Goal: Information Seeking & Learning: Learn about a topic

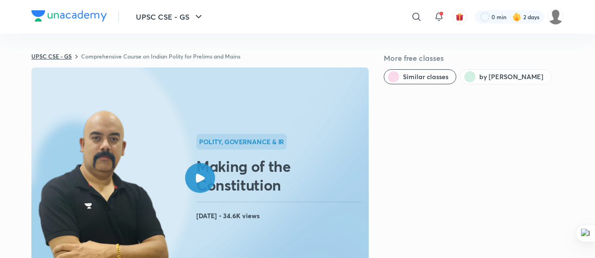
click at [66, 59] on link "UPSC CSE - GS" at bounding box center [51, 57] width 40 height 8
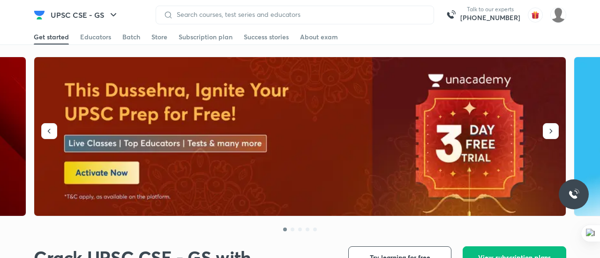
click at [188, 15] on input at bounding box center [299, 15] width 253 height 8
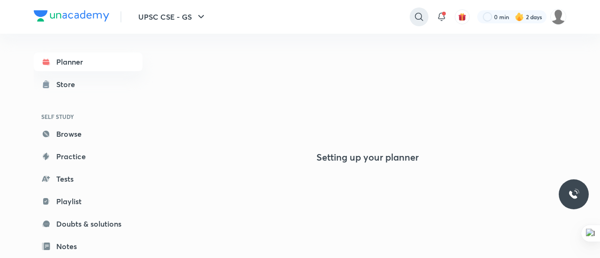
click at [419, 15] on icon at bounding box center [419, 16] width 11 height 11
click at [305, 12] on input "text" at bounding box center [354, 16] width 147 height 25
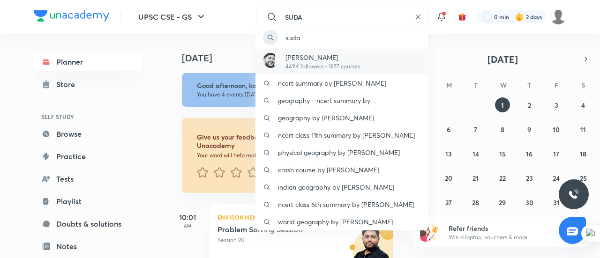
type input "SUDA"
click at [303, 62] on p "449K followers • 1877 courses" at bounding box center [323, 66] width 75 height 8
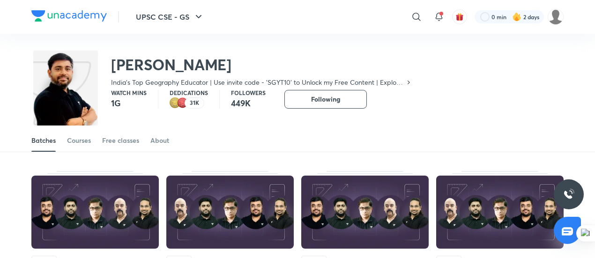
scroll to position [13, 0]
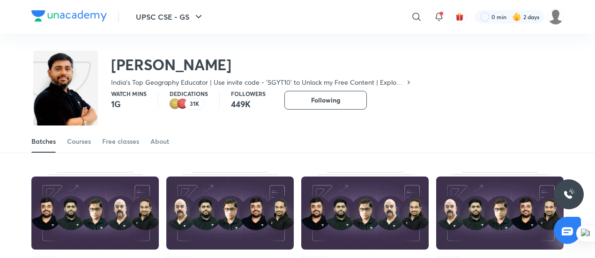
click at [193, 104] on p "31K" at bounding box center [194, 104] width 9 height 7
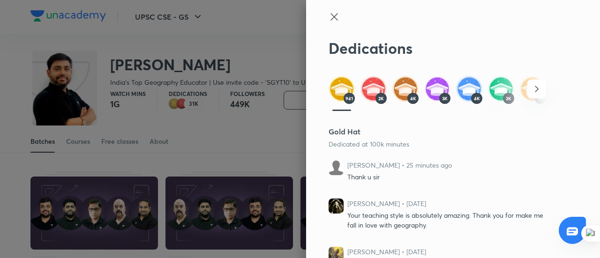
click at [531, 87] on icon "button" at bounding box center [536, 88] width 11 height 11
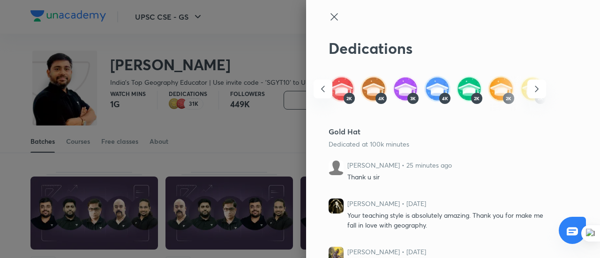
click at [531, 87] on icon "button" at bounding box center [536, 88] width 11 height 11
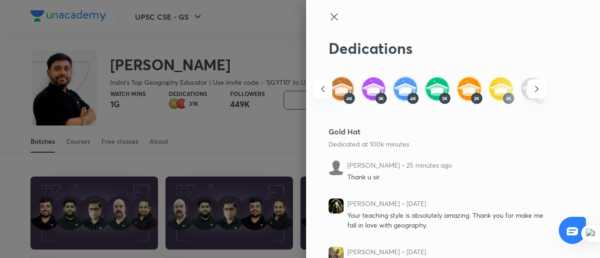
click at [531, 87] on icon "button" at bounding box center [536, 88] width 11 height 11
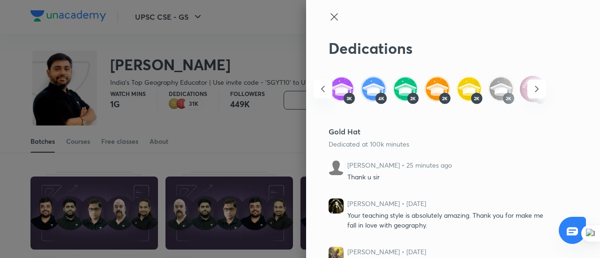
click at [531, 87] on icon "button" at bounding box center [536, 88] width 11 height 11
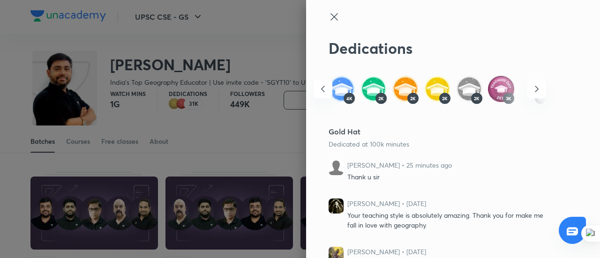
click at [531, 87] on icon "button" at bounding box center [536, 88] width 11 height 11
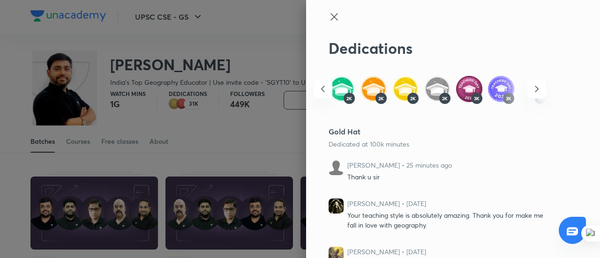
click at [531, 87] on icon "button" at bounding box center [536, 88] width 11 height 11
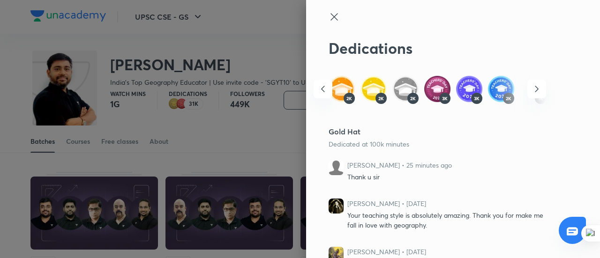
click at [531, 87] on icon "button" at bounding box center [536, 88] width 11 height 11
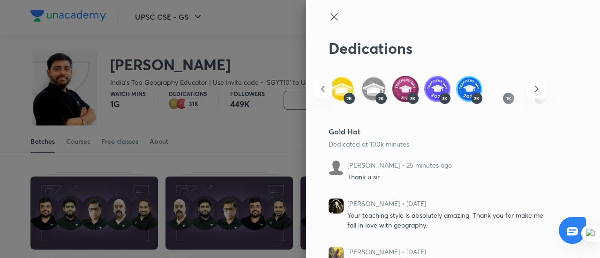
click at [531, 87] on icon "button" at bounding box center [536, 88] width 11 height 11
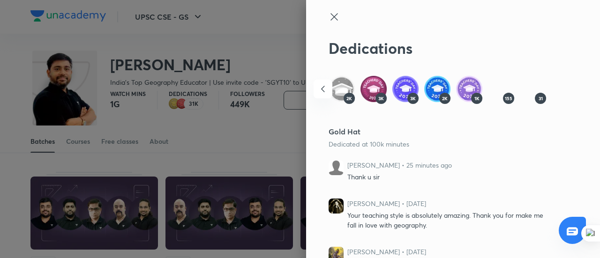
click at [525, 87] on div "941 2K 4K 3K 4K 2K 2K 2K 2K 3K 3K 2K 1K 155 31" at bounding box center [438, 93] width 218 height 35
click at [329, 13] on icon at bounding box center [334, 16] width 11 height 11
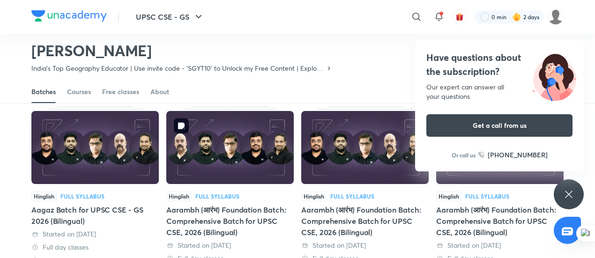
scroll to position [0, 0]
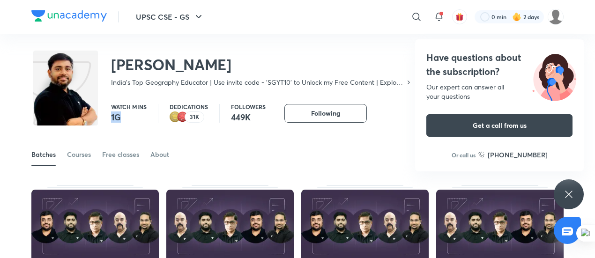
drag, startPoint x: 111, startPoint y: 117, endPoint x: 123, endPoint y: 119, distance: 12.3
click at [123, 119] on div "Watch mins 1G Dedications 31K Followers 449K Following Following Following" at bounding box center [297, 109] width 533 height 28
click at [122, 119] on p "1G" at bounding box center [129, 117] width 36 height 11
click at [186, 119] on div "31K" at bounding box center [195, 117] width 20 height 11
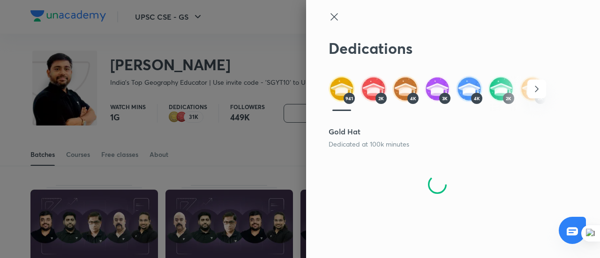
click at [339, 15] on icon at bounding box center [334, 16] width 11 height 11
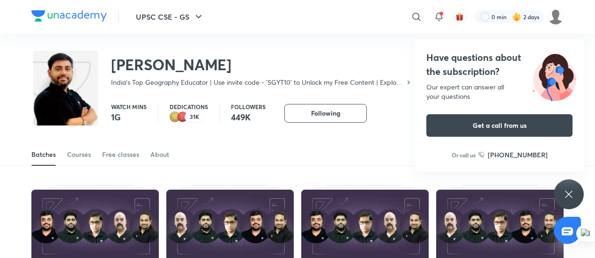
click at [367, 74] on h2 "[PERSON_NAME]" at bounding box center [261, 64] width 301 height 19
click at [80, 157] on div "Courses" at bounding box center [79, 154] width 24 height 9
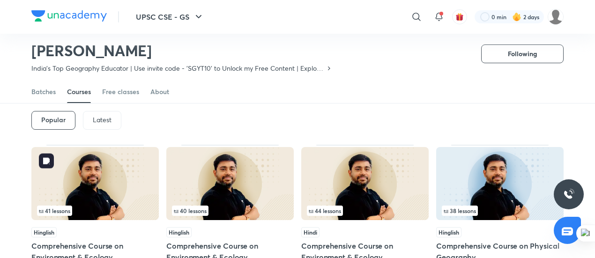
scroll to position [41, 0]
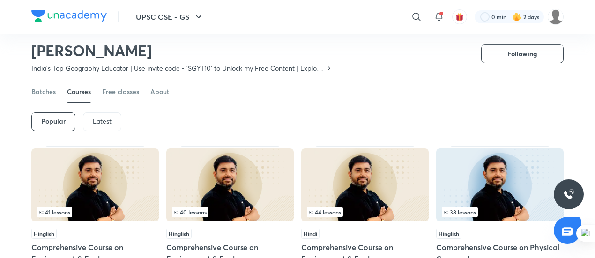
click at [99, 124] on p "Latest" at bounding box center [102, 122] width 19 height 8
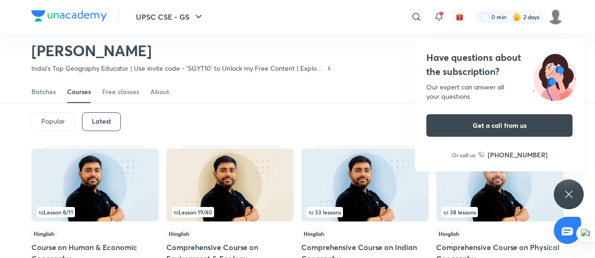
scroll to position [80, 0]
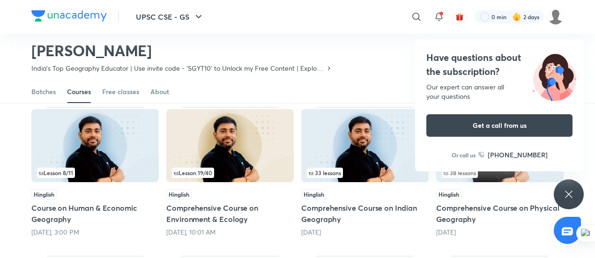
click at [557, 192] on div "Have questions about the subscription? Our expert can answer all your questions…" at bounding box center [569, 195] width 30 height 30
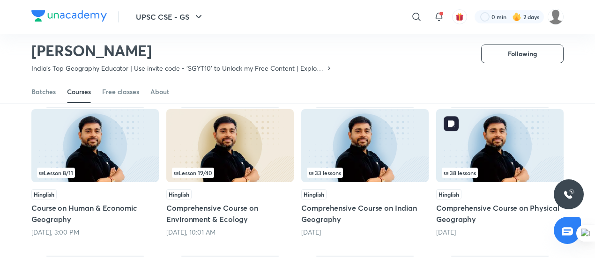
click at [497, 152] on img at bounding box center [500, 145] width 128 height 73
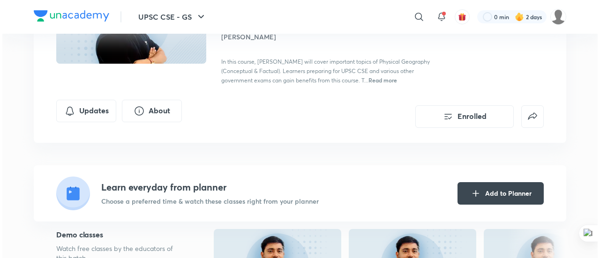
scroll to position [123, 0]
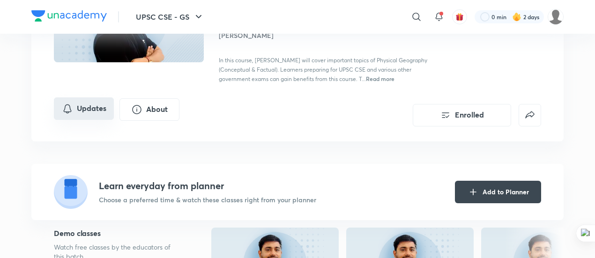
click at [89, 113] on button "Updates" at bounding box center [84, 109] width 60 height 23
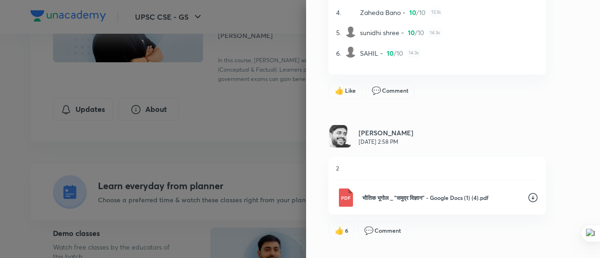
scroll to position [0, 0]
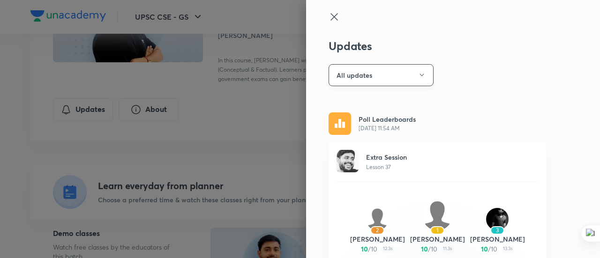
click at [361, 69] on button "All updates" at bounding box center [381, 75] width 105 height 22
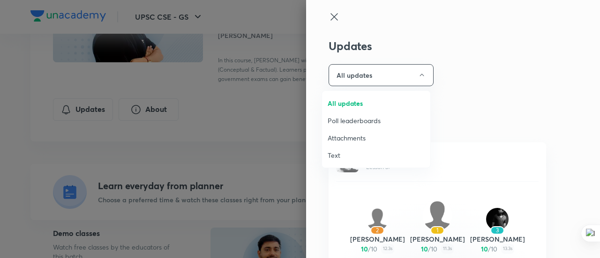
click at [344, 139] on span "Attachments" at bounding box center [376, 138] width 97 height 10
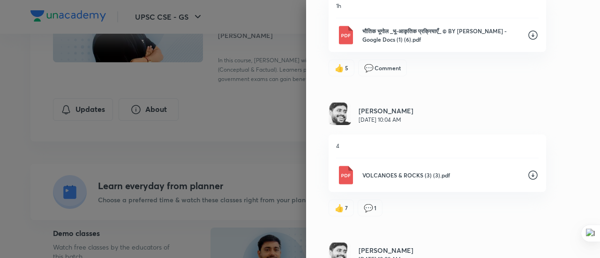
scroll to position [1550, 0]
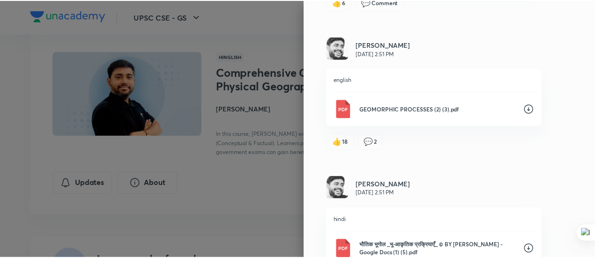
scroll to position [2131, 0]
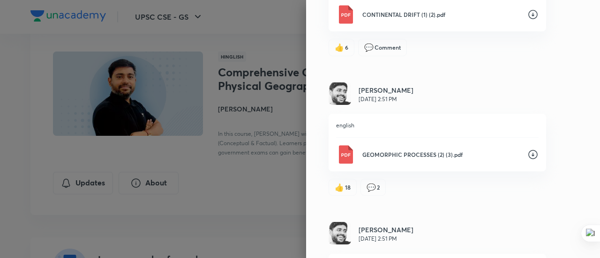
click at [398, 156] on p "GEOMORPHIC PROCESSES (2) (3).pdf" at bounding box center [441, 154] width 158 height 8
click at [243, 140] on div at bounding box center [300, 129] width 600 height 258
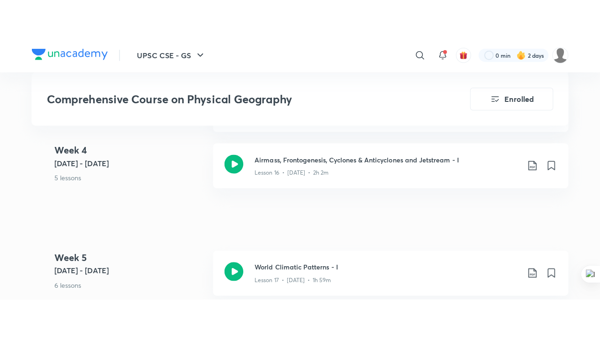
scroll to position [1518, 0]
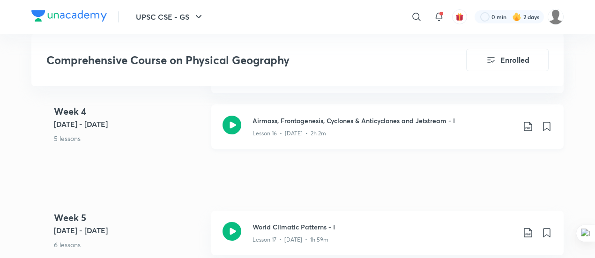
click at [227, 134] on icon at bounding box center [232, 125] width 19 height 19
